Goal: Transaction & Acquisition: Purchase product/service

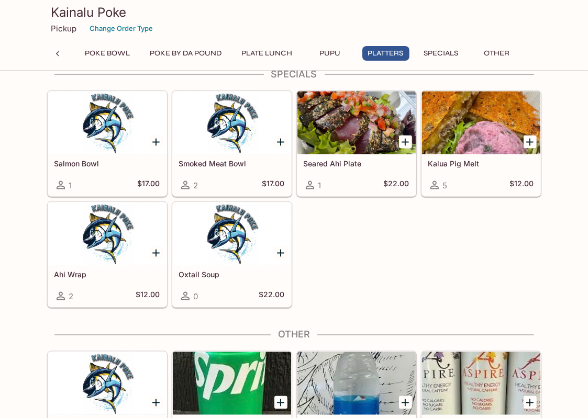
scroll to position [1087, 0]
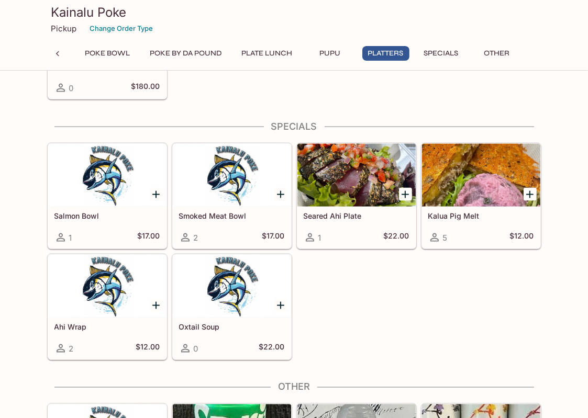
click at [249, 56] on button "Plate Lunch" at bounding box center [267, 53] width 62 height 15
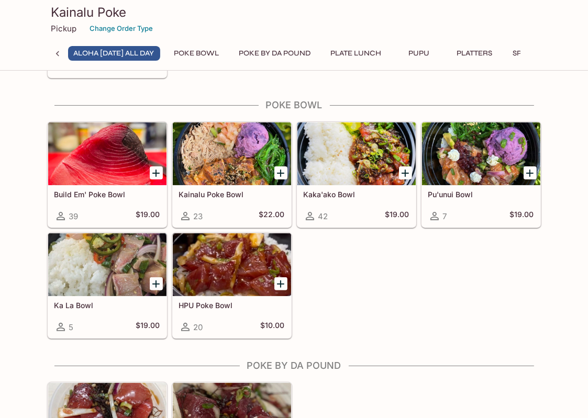
scroll to position [243, 0]
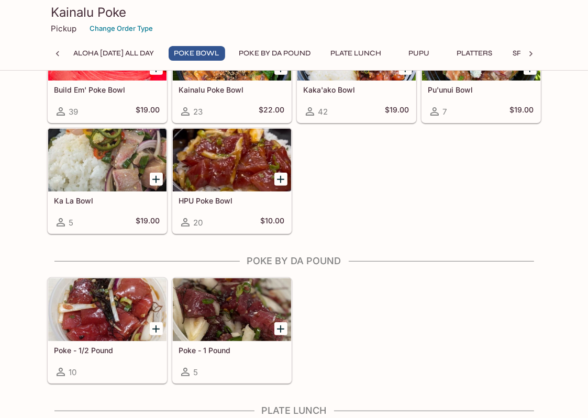
click at [425, 50] on button "Pupu" at bounding box center [419, 53] width 47 height 15
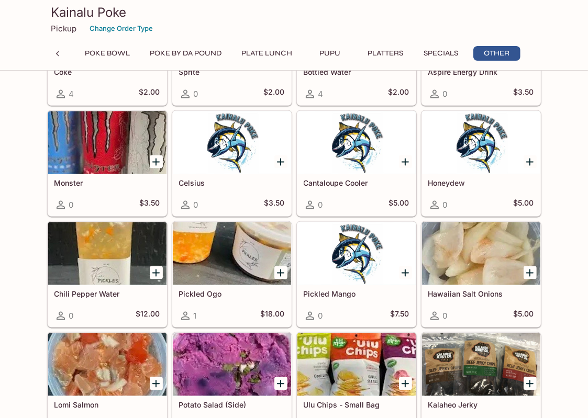
scroll to position [1505, 0]
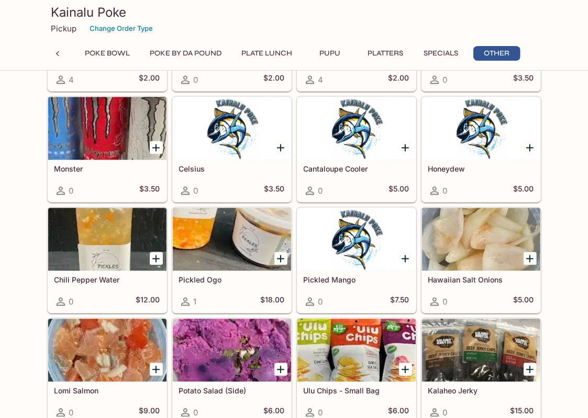
click at [445, 58] on div "ALOHA [DATE] ALL DAY Poke Bowl Poke By Da Pound Plate Lunch Pupu Platters Speci…" at bounding box center [294, 56] width 452 height 21
click at [441, 55] on button "Specials" at bounding box center [441, 53] width 47 height 15
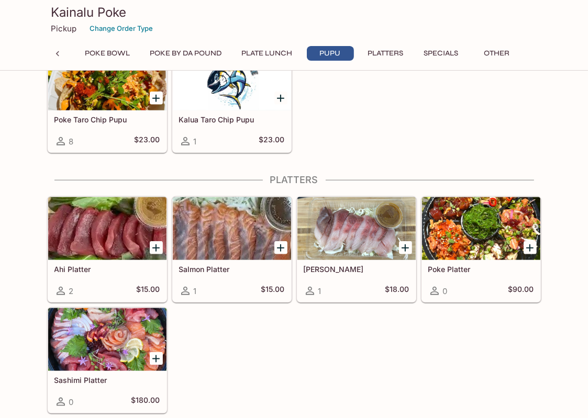
scroll to position [721, 0]
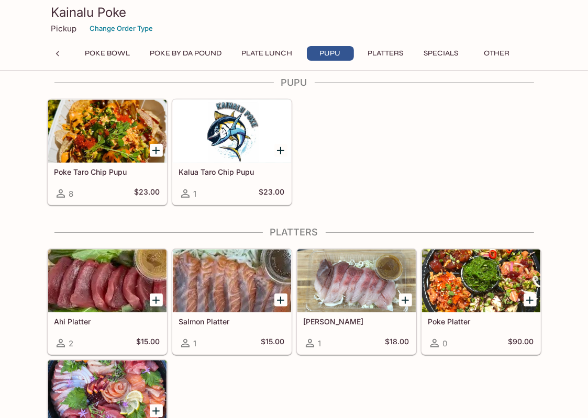
click at [133, 154] on div at bounding box center [107, 131] width 118 height 63
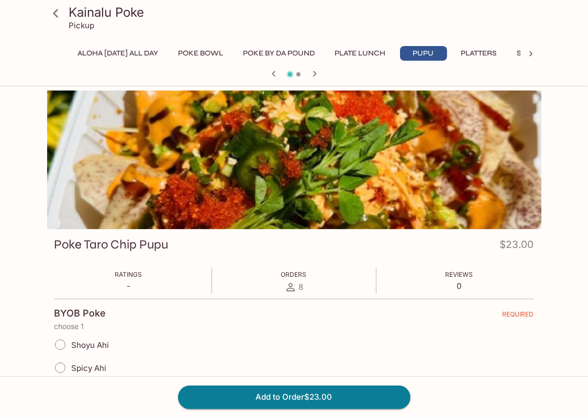
click at [356, 64] on div "ALOHA [DATE] ALL DAY Poke Bowl Poke By Da Pound Plate Lunch Pupu Platters Speci…" at bounding box center [294, 56] width 452 height 21
click at [371, 56] on button "Plate Lunch" at bounding box center [360, 53] width 62 height 15
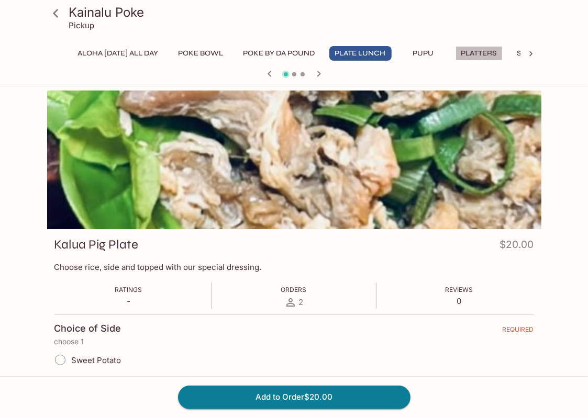
click at [478, 55] on button "Platters" at bounding box center [478, 53] width 47 height 15
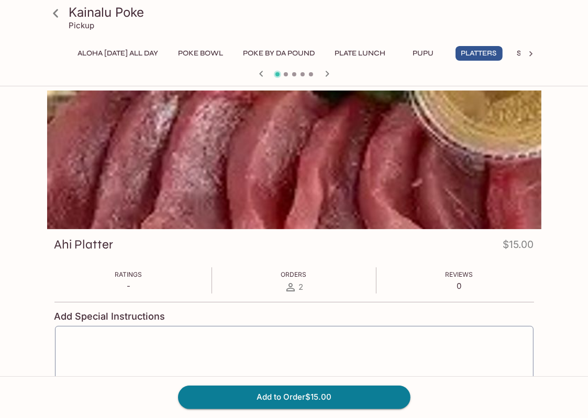
click at [429, 49] on button "Pupu" at bounding box center [423, 53] width 47 height 15
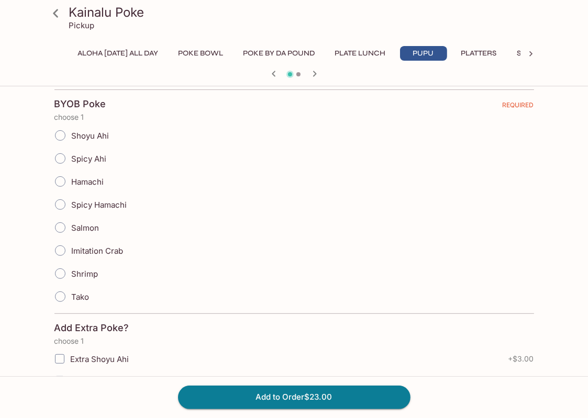
scroll to position [419, 0]
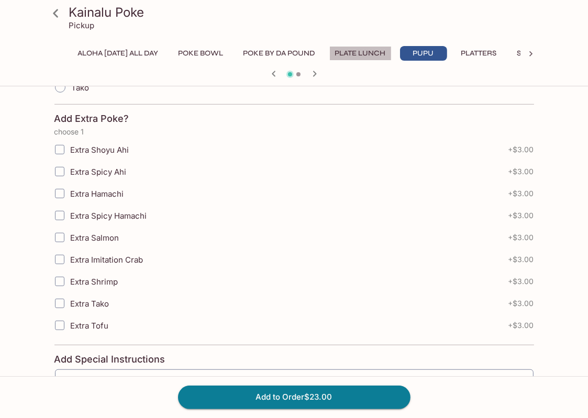
click at [354, 52] on button "Plate Lunch" at bounding box center [360, 53] width 62 height 15
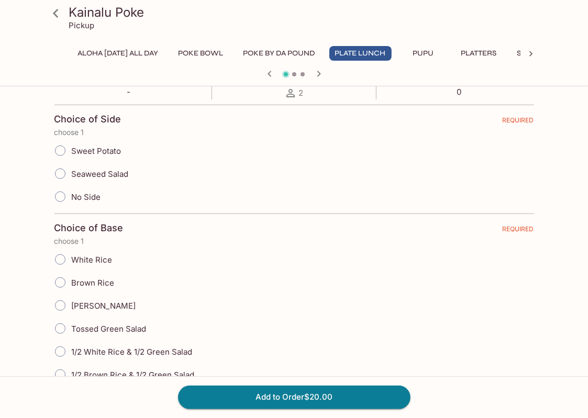
scroll to position [0, 0]
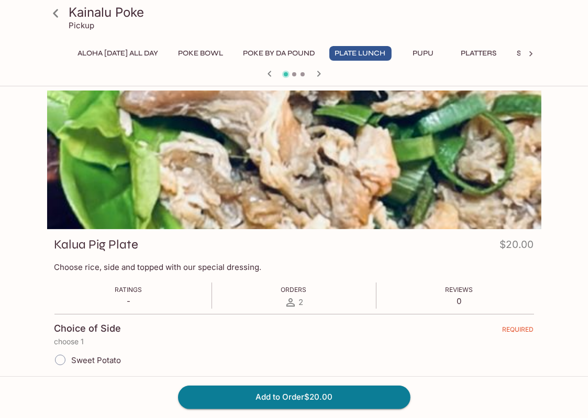
click at [275, 56] on button "Poke By Da Pound" at bounding box center [279, 53] width 83 height 15
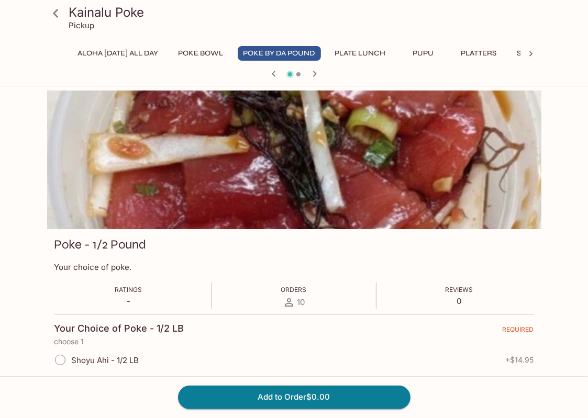
click at [210, 55] on button "Poke Bowl" at bounding box center [201, 53] width 57 height 15
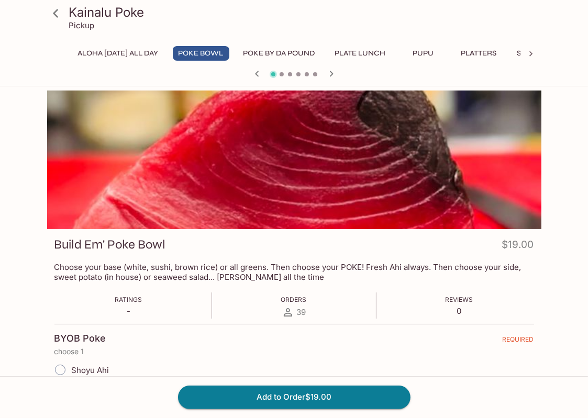
click at [134, 59] on button "ALOHA [DATE] ALL DAY" at bounding box center [118, 53] width 92 height 15
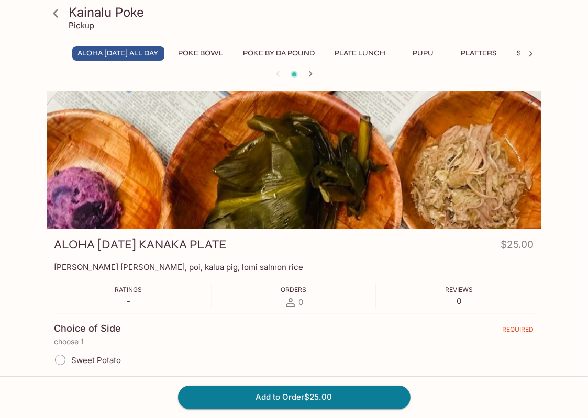
click at [204, 52] on button "Poke Bowl" at bounding box center [201, 53] width 57 height 15
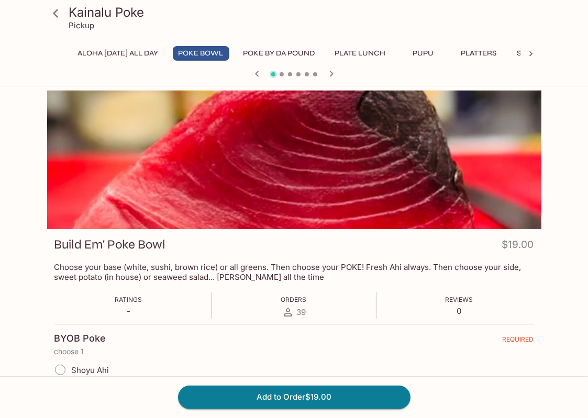
click at [194, 51] on button "Poke Bowl" at bounding box center [201, 53] width 57 height 15
click at [198, 48] on button "Poke Bowl" at bounding box center [201, 53] width 57 height 15
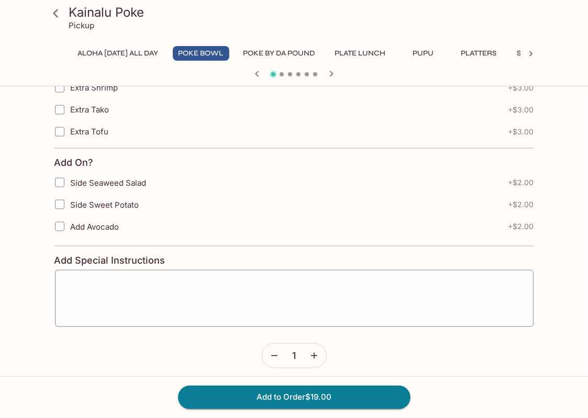
scroll to position [814, 0]
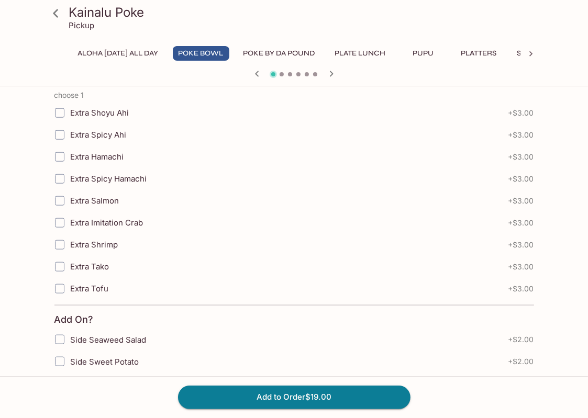
click at [352, 44] on div "Kainalu Poke Pickup ALOHA [DATE] ALL DAY Poke Bowl Poke By Da Pound Plate Lunch…" at bounding box center [294, 41] width 502 height 83
click at [354, 53] on button "Plate Lunch" at bounding box center [360, 53] width 62 height 15
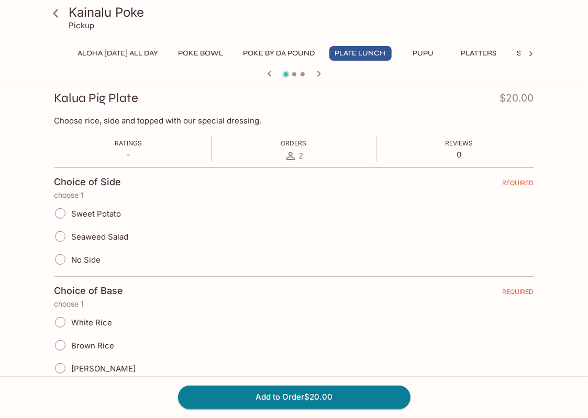
scroll to position [0, 0]
